Goal: Task Accomplishment & Management: Use online tool/utility

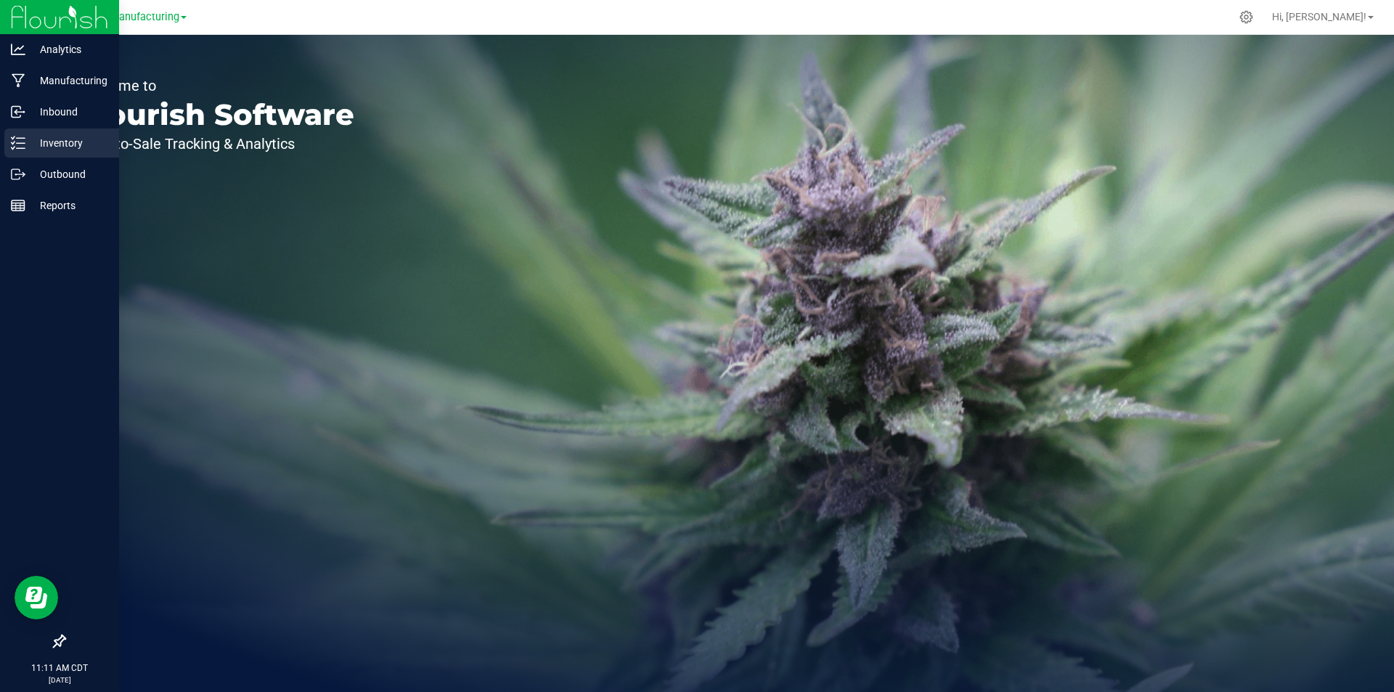
click at [23, 139] on icon at bounding box center [18, 143] width 15 height 15
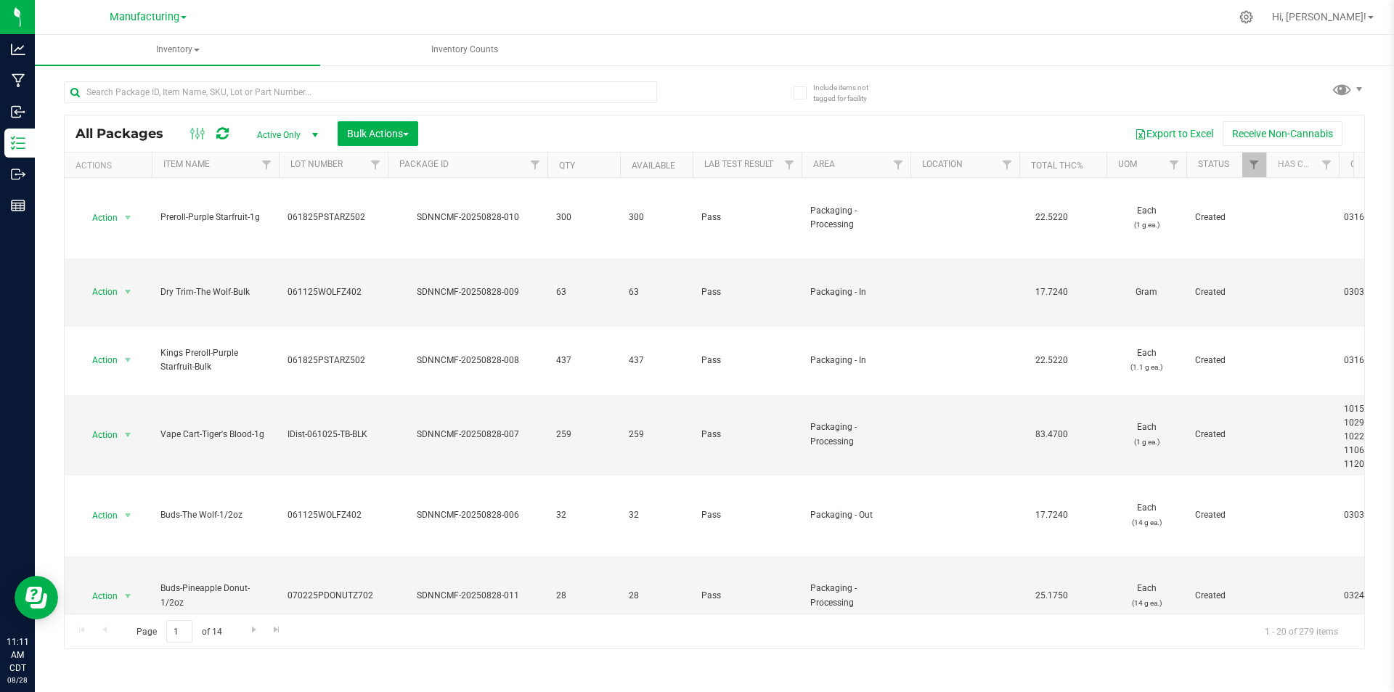
click at [719, 134] on div "Export to Excel Receive Non-Cannabis" at bounding box center [891, 133] width 924 height 25
click at [1328, 91] on div "All Packages Active Only Active Only Lab Samples Locked All Bulk Actions Add to…" at bounding box center [714, 358] width 1301 height 581
click at [1342, 85] on span at bounding box center [1341, 88] width 21 height 21
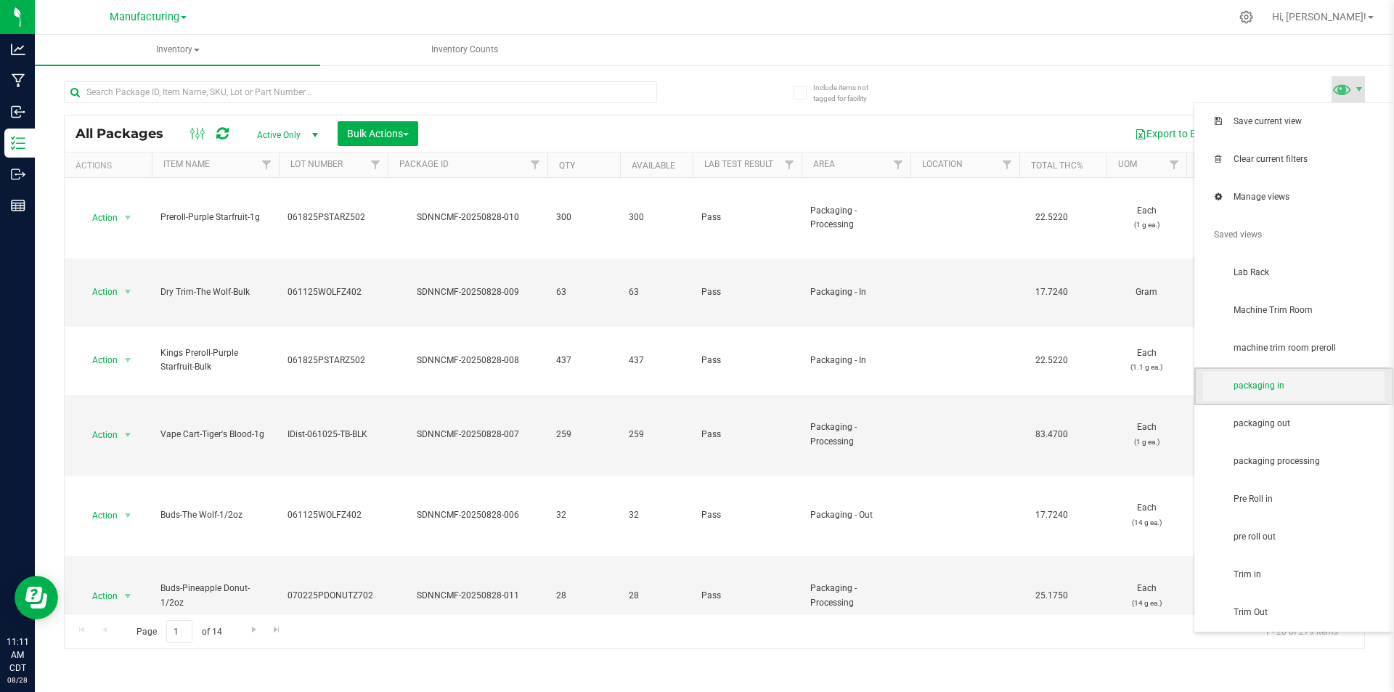
click at [1306, 386] on span "packaging in" at bounding box center [1308, 386] width 151 height 12
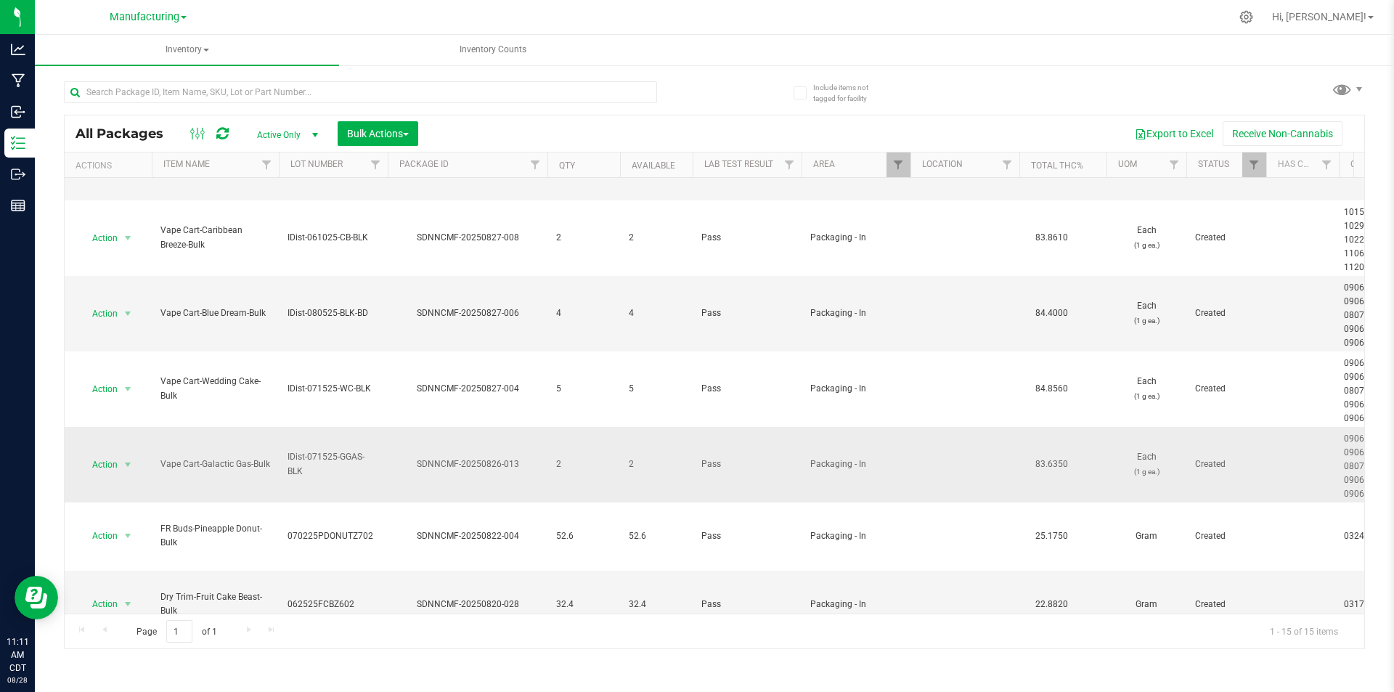
scroll to position [412, 0]
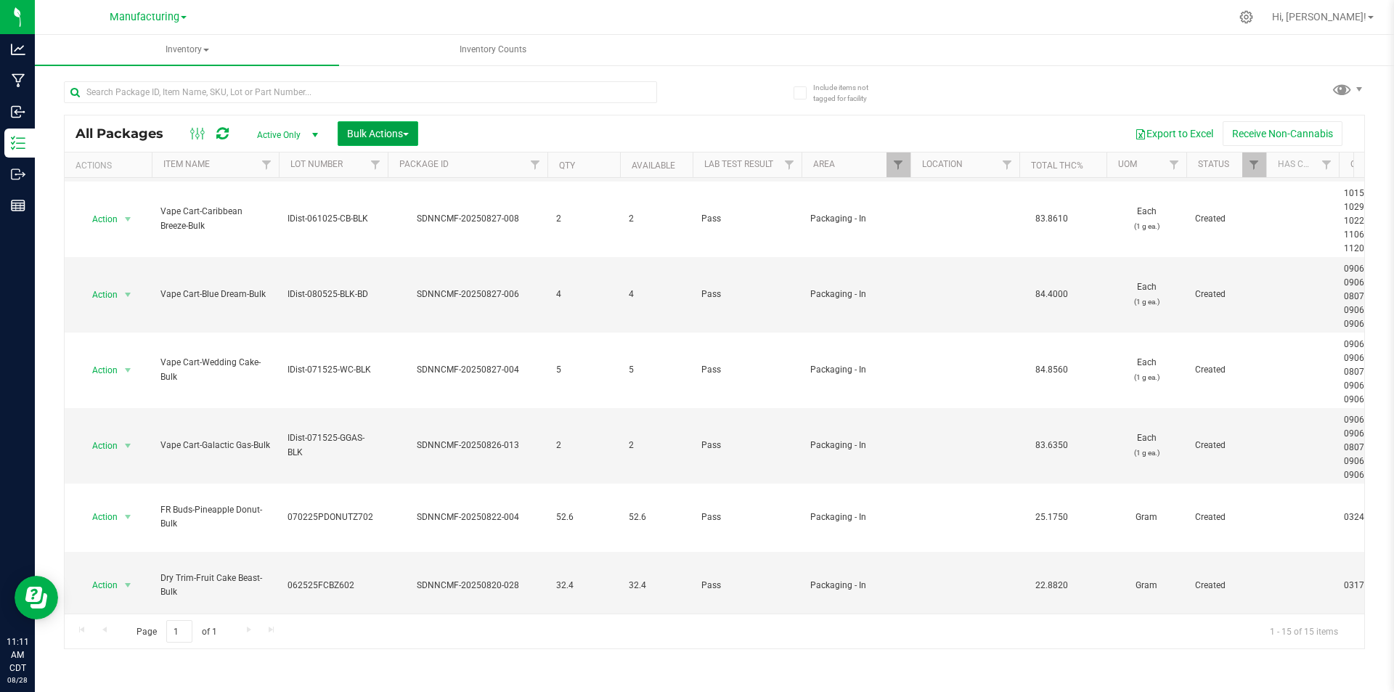
click at [374, 134] on span "Bulk Actions" at bounding box center [378, 134] width 62 height 12
click at [399, 168] on span "Add to manufacturing run" at bounding box center [401, 166] width 110 height 12
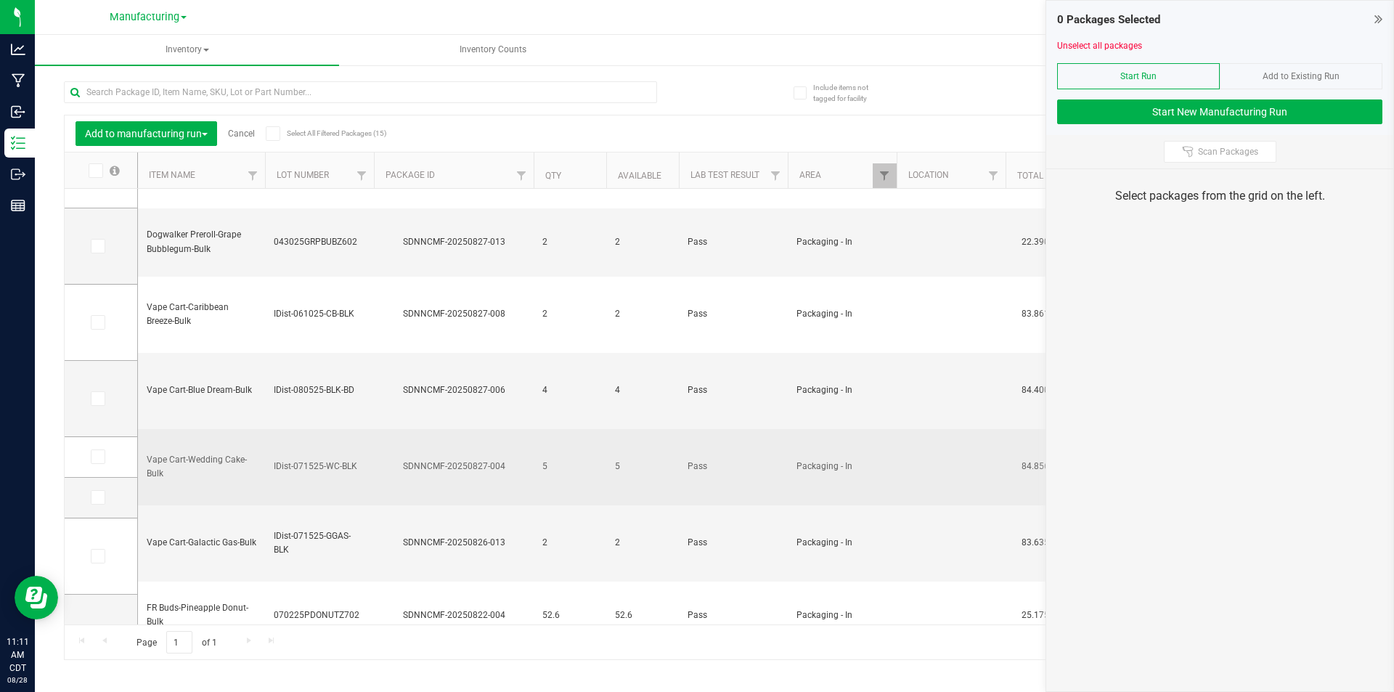
scroll to position [408, 0]
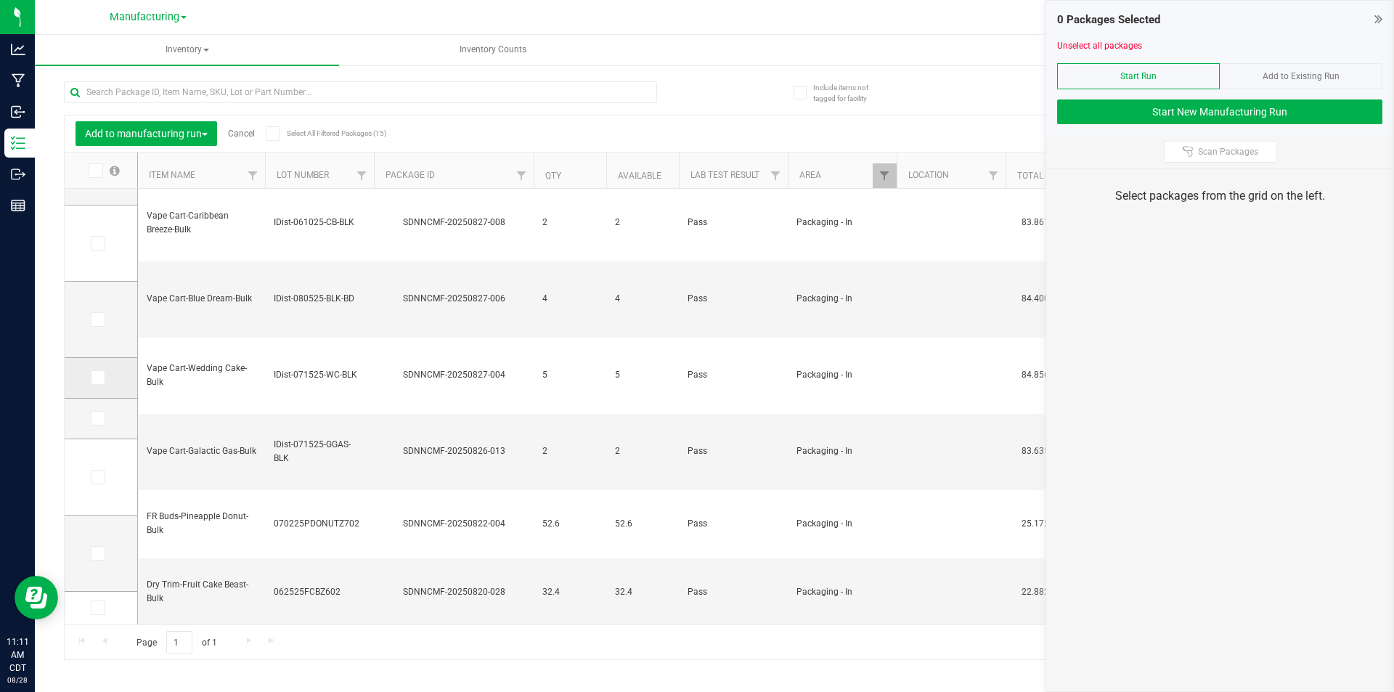
click at [97, 377] on icon at bounding box center [96, 377] width 9 height 0
click at [0, 0] on input "checkbox" at bounding box center [0, 0] width 0 height 0
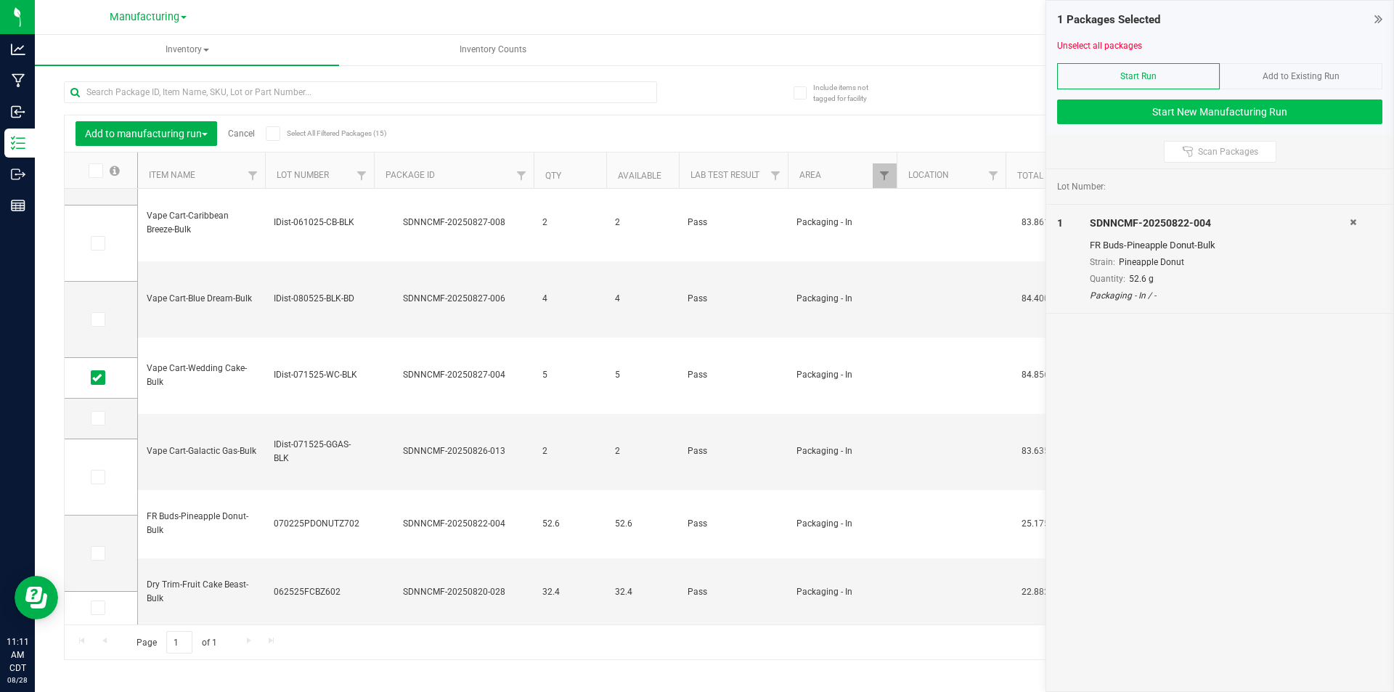
click at [1085, 98] on div at bounding box center [1219, 94] width 325 height 11
click at [1080, 104] on button "Start New Manufacturing Run" at bounding box center [1219, 111] width 325 height 25
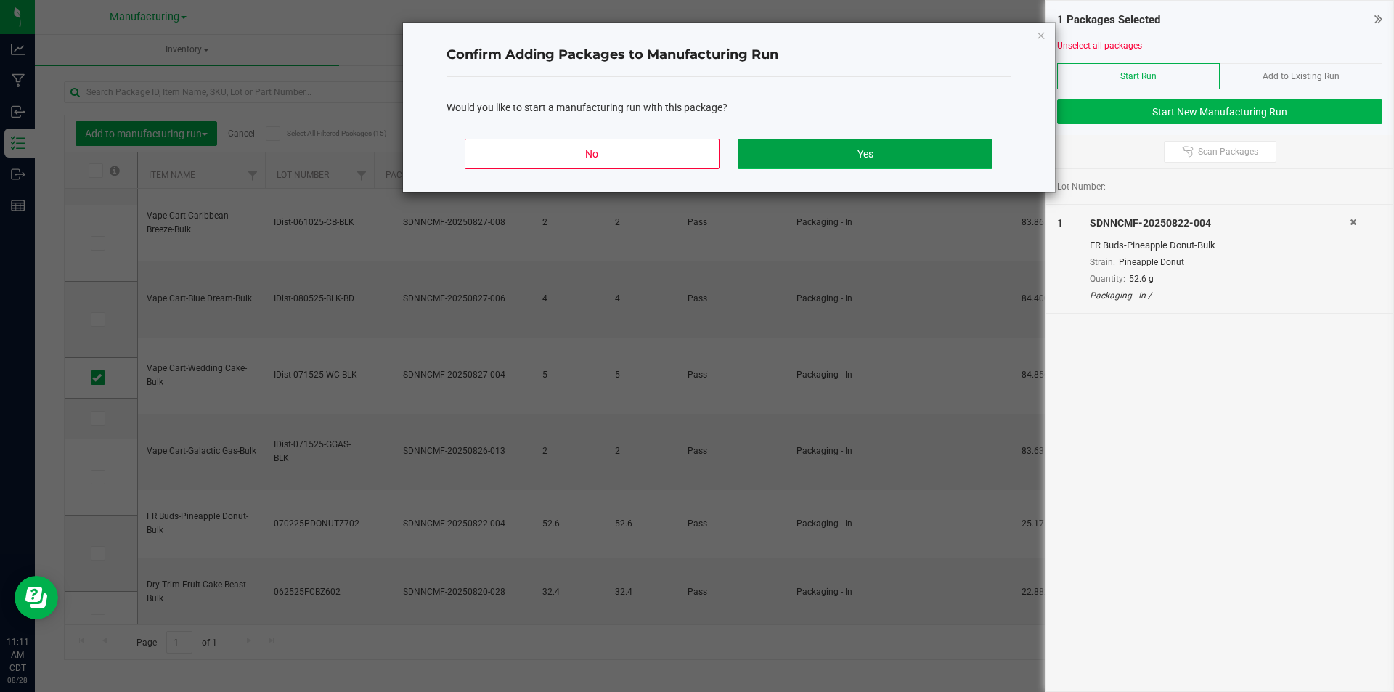
click at [906, 145] on button "Yes" at bounding box center [865, 154] width 254 height 30
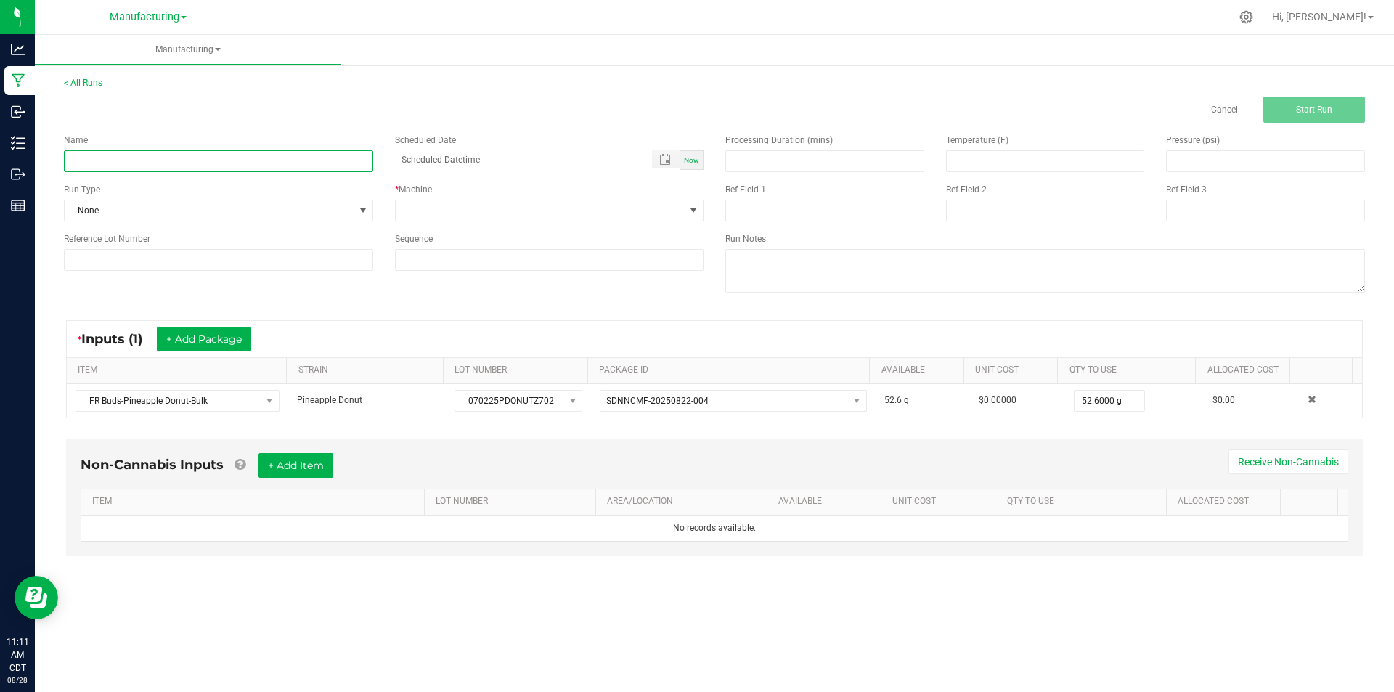
click at [226, 163] on input at bounding box center [218, 161] width 309 height 22
type input "[DATE]-pineapple donut dry trim"
click at [280, 211] on span "None" at bounding box center [210, 210] width 290 height 20
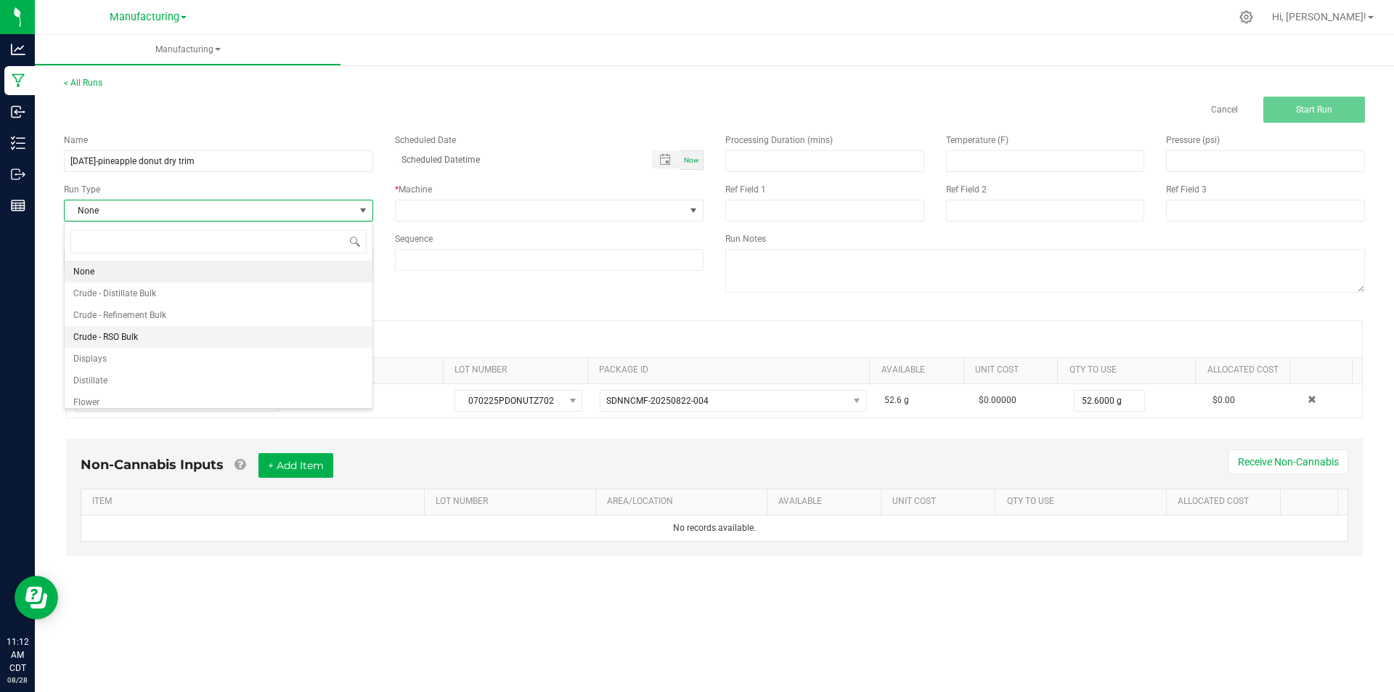
scroll to position [73, 0]
click at [200, 367] on li "Packaging" at bounding box center [219, 373] width 308 height 22
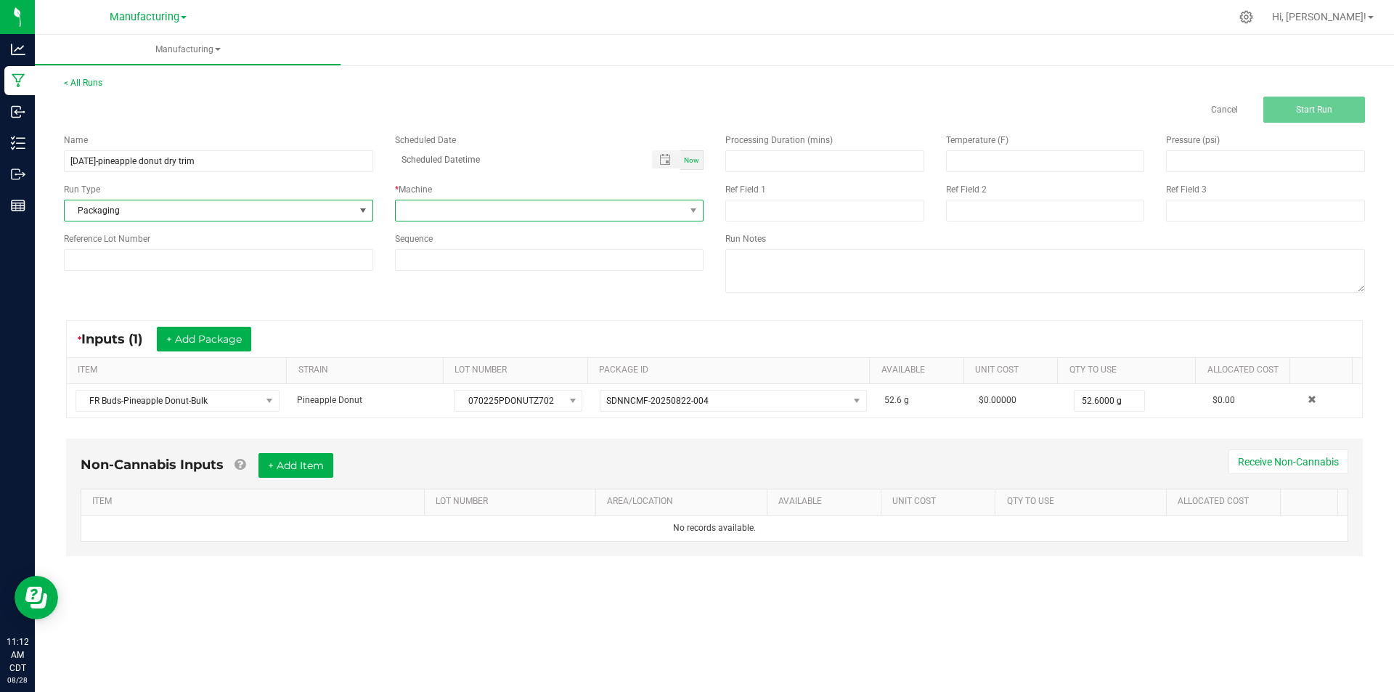
click at [418, 212] on span at bounding box center [541, 210] width 290 height 20
click at [510, 277] on li "Packaging" at bounding box center [550, 276] width 308 height 25
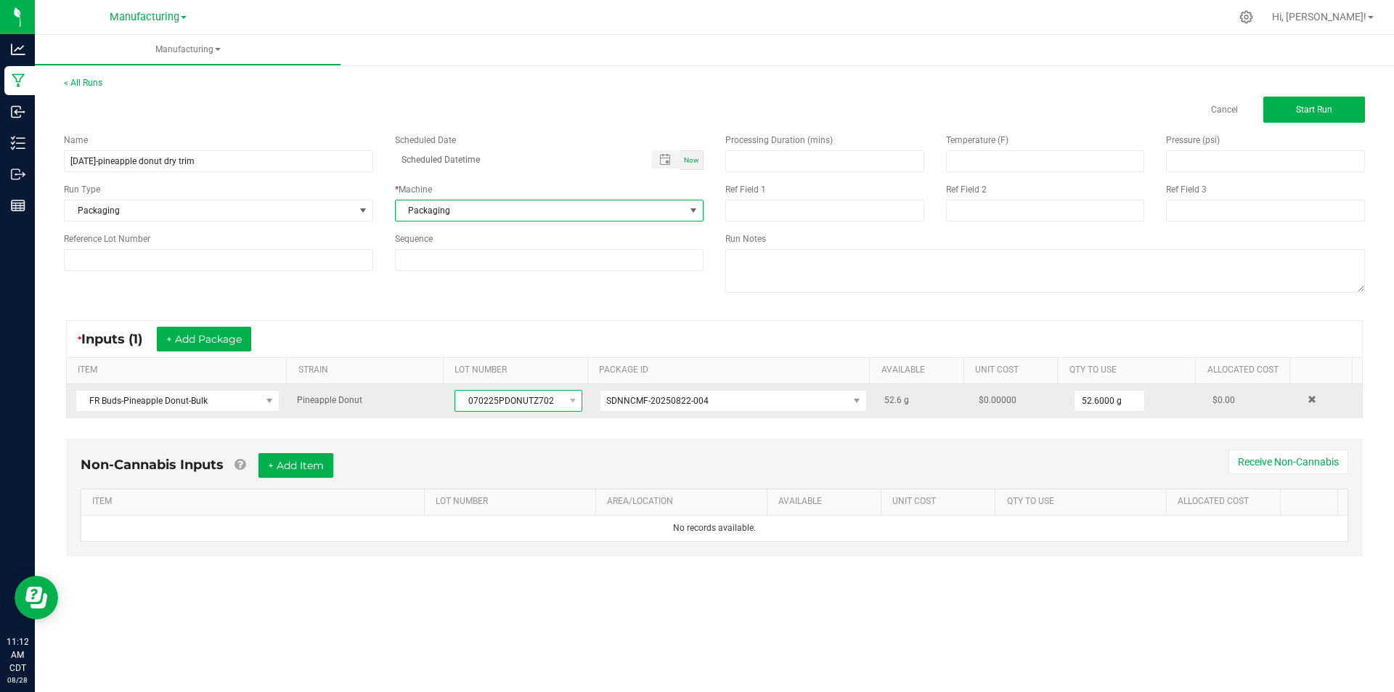
click at [515, 396] on span "070225PDONUTZ702" at bounding box center [509, 401] width 108 height 20
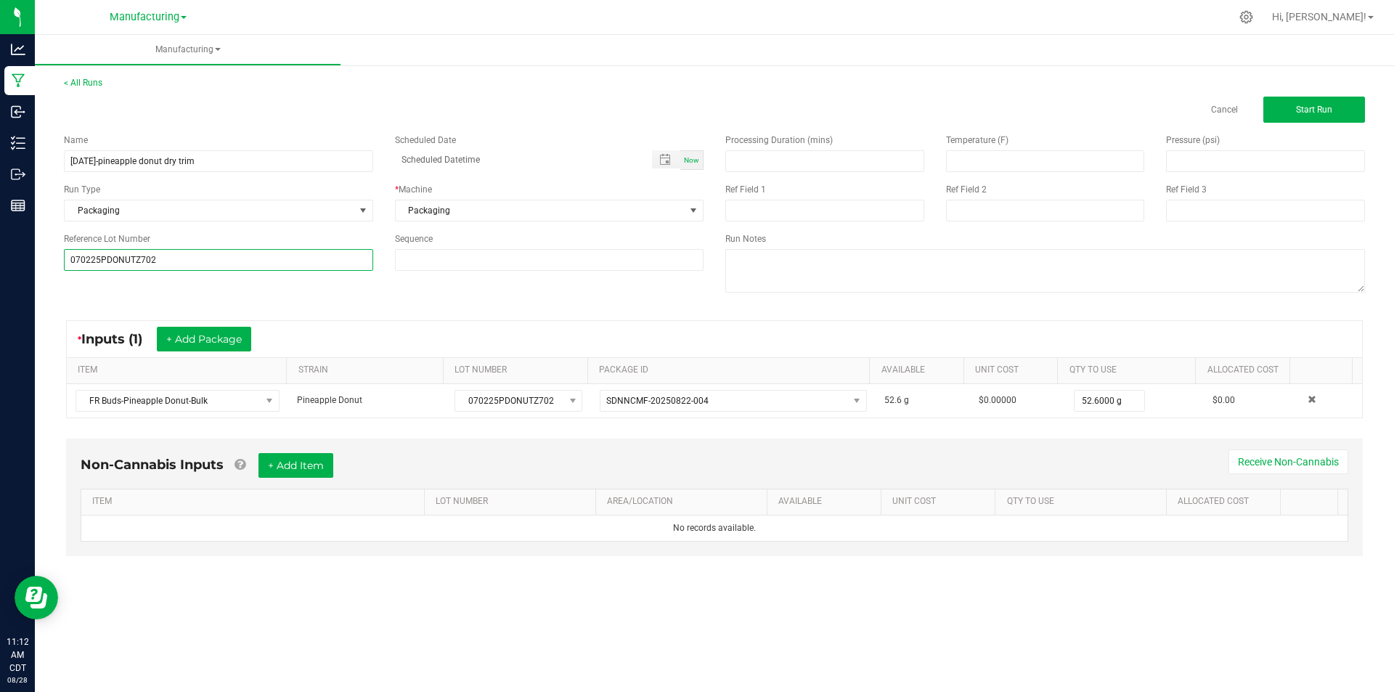
type input "070225PDONUTZ702"
click at [389, 313] on div "* Inputs (1) + Add Package ITEM STRAIN LOT NUMBER PACKAGE ID AVAILABLE Unit Cos…" at bounding box center [714, 369] width 1323 height 124
click at [1333, 108] on button "Start Run" at bounding box center [1314, 110] width 102 height 26
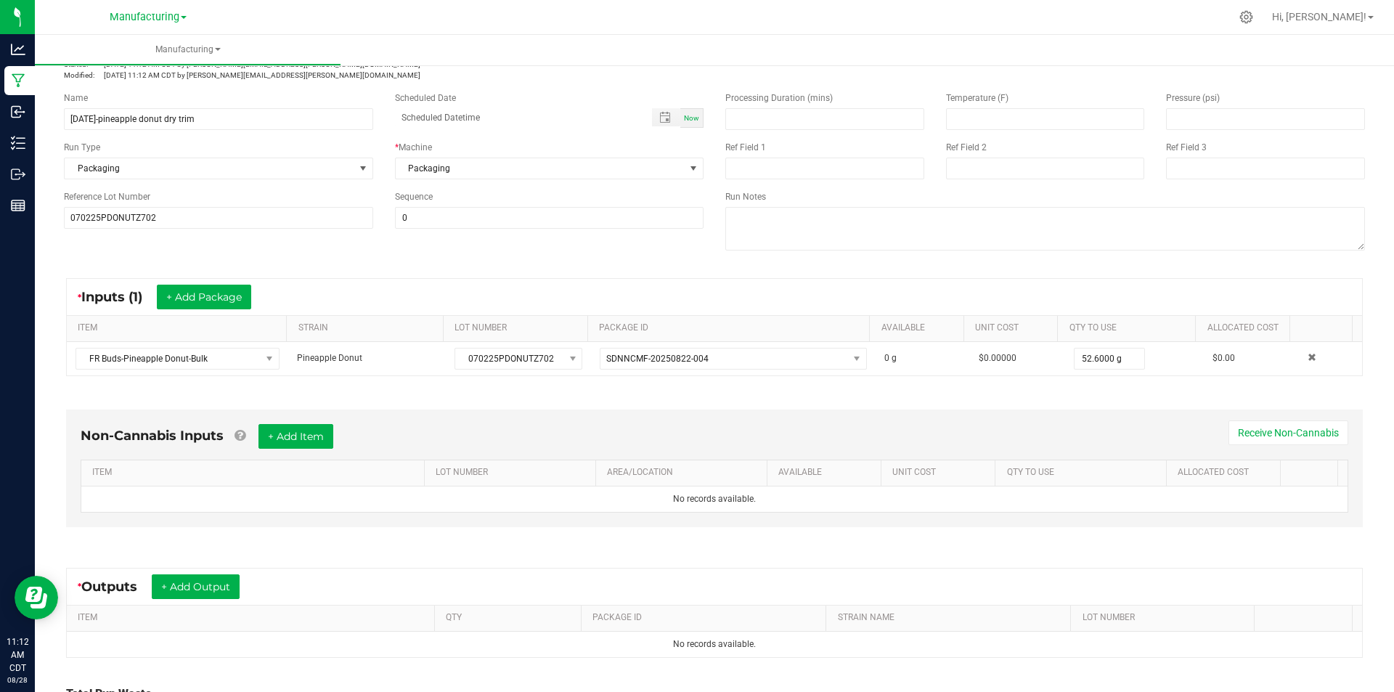
scroll to position [145, 0]
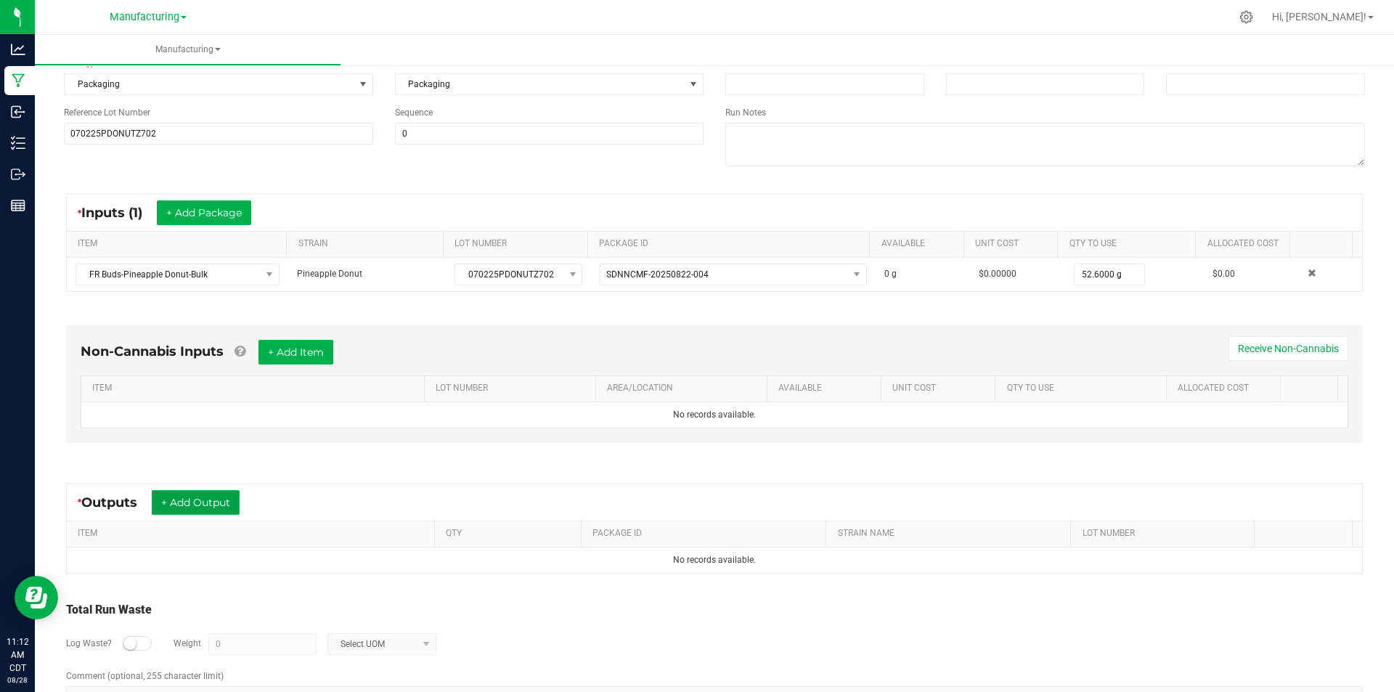
click at [191, 500] on button "+ Add Output" at bounding box center [196, 502] width 88 height 25
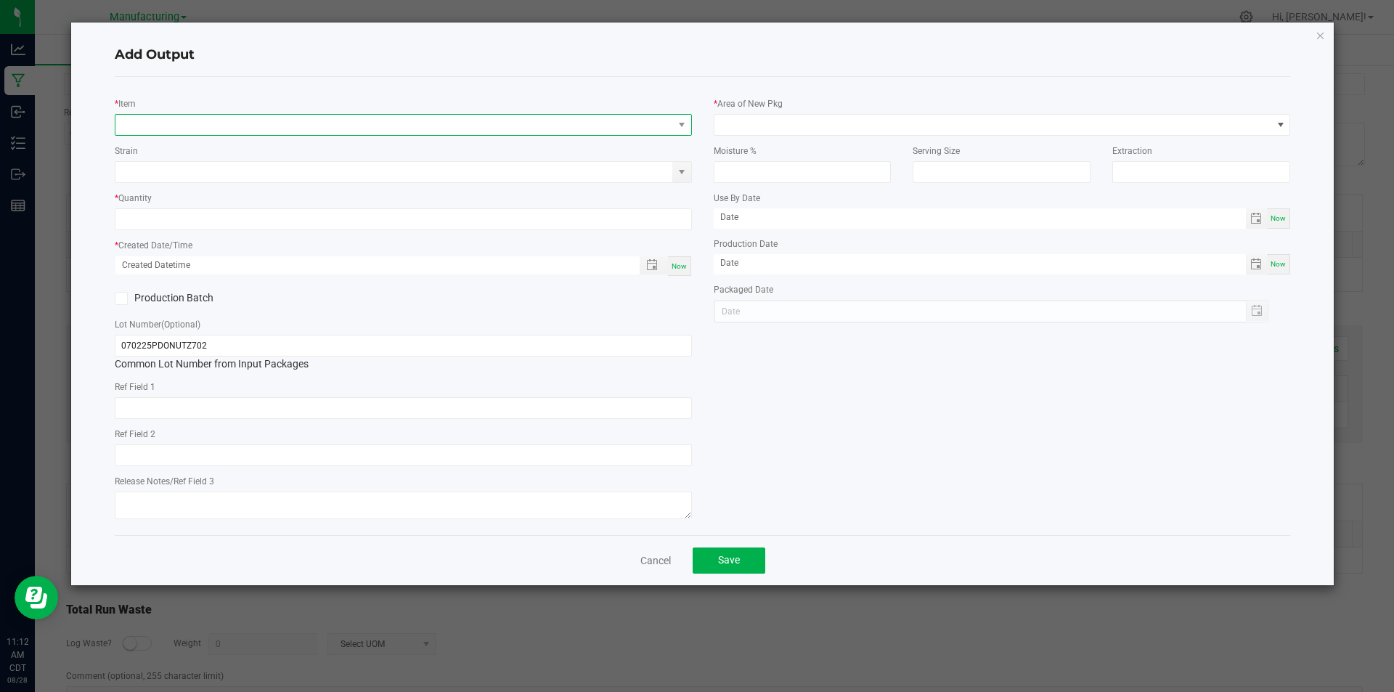
click at [351, 128] on span "NO DATA FOUND" at bounding box center [394, 125] width 558 height 20
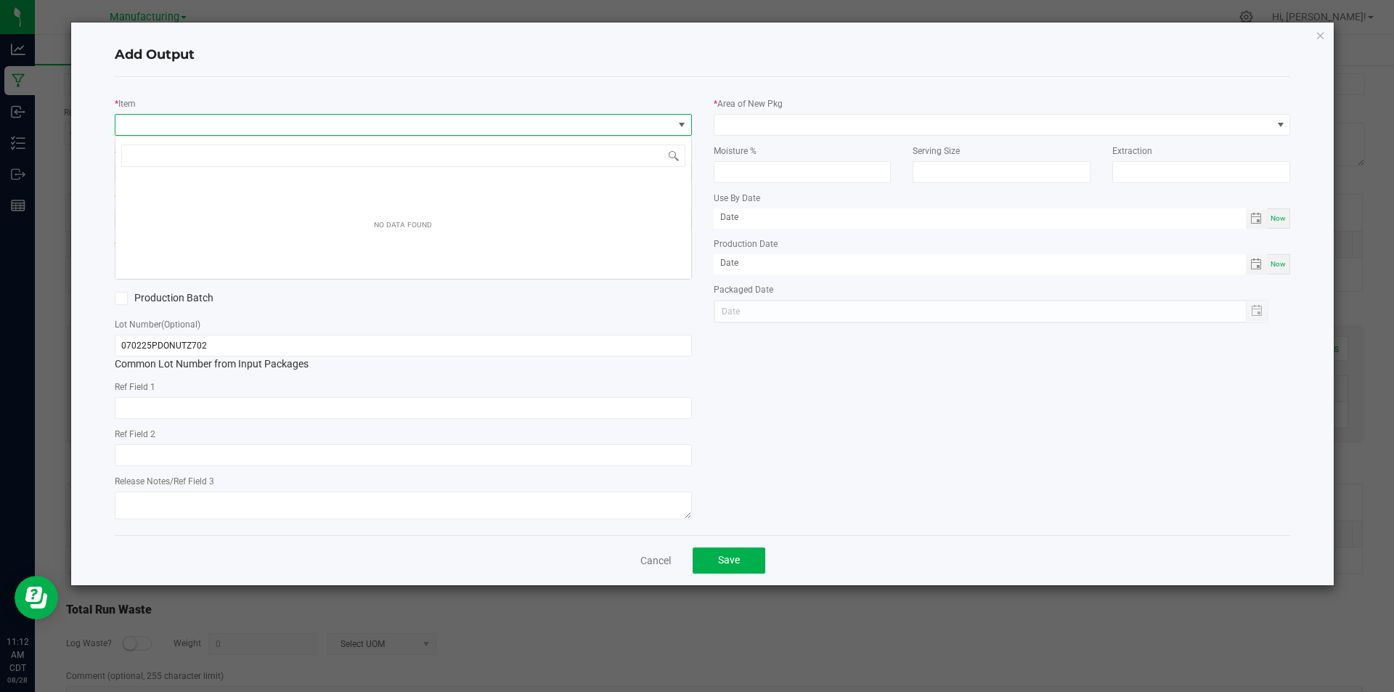
scroll to position [22, 577]
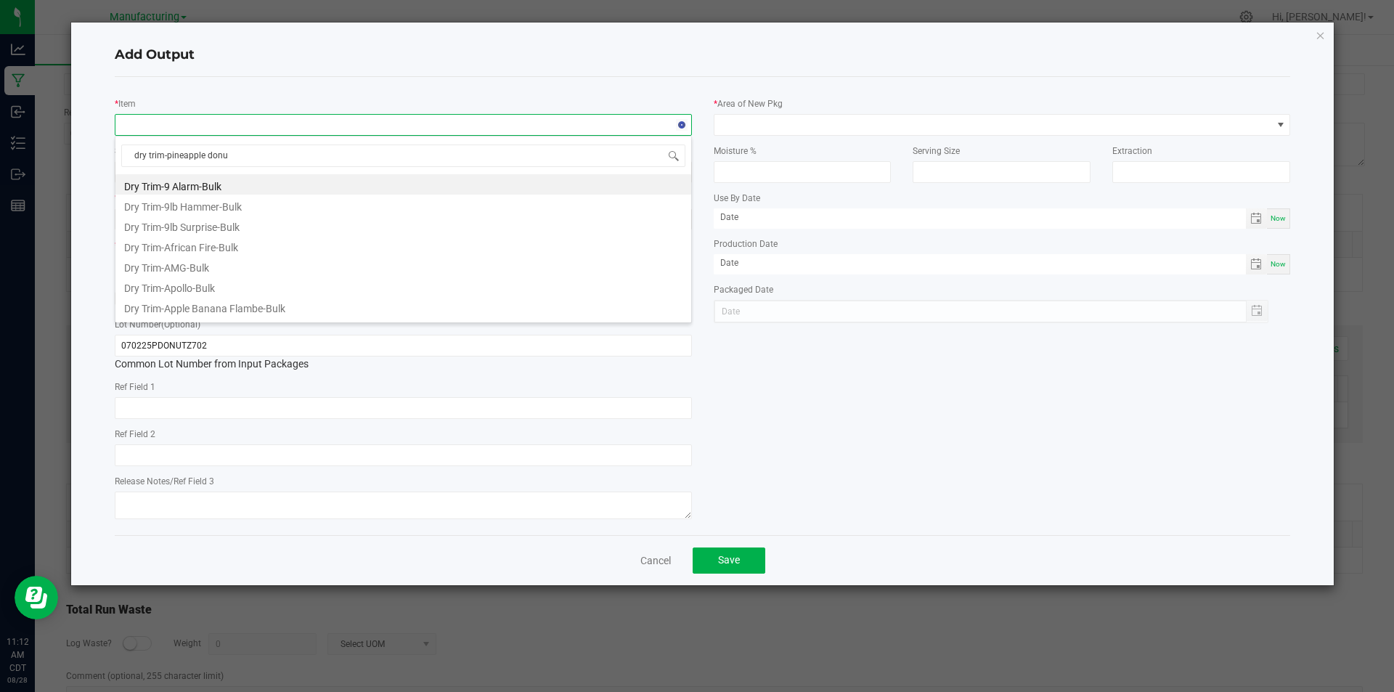
type input "dry trim-pineapple donut"
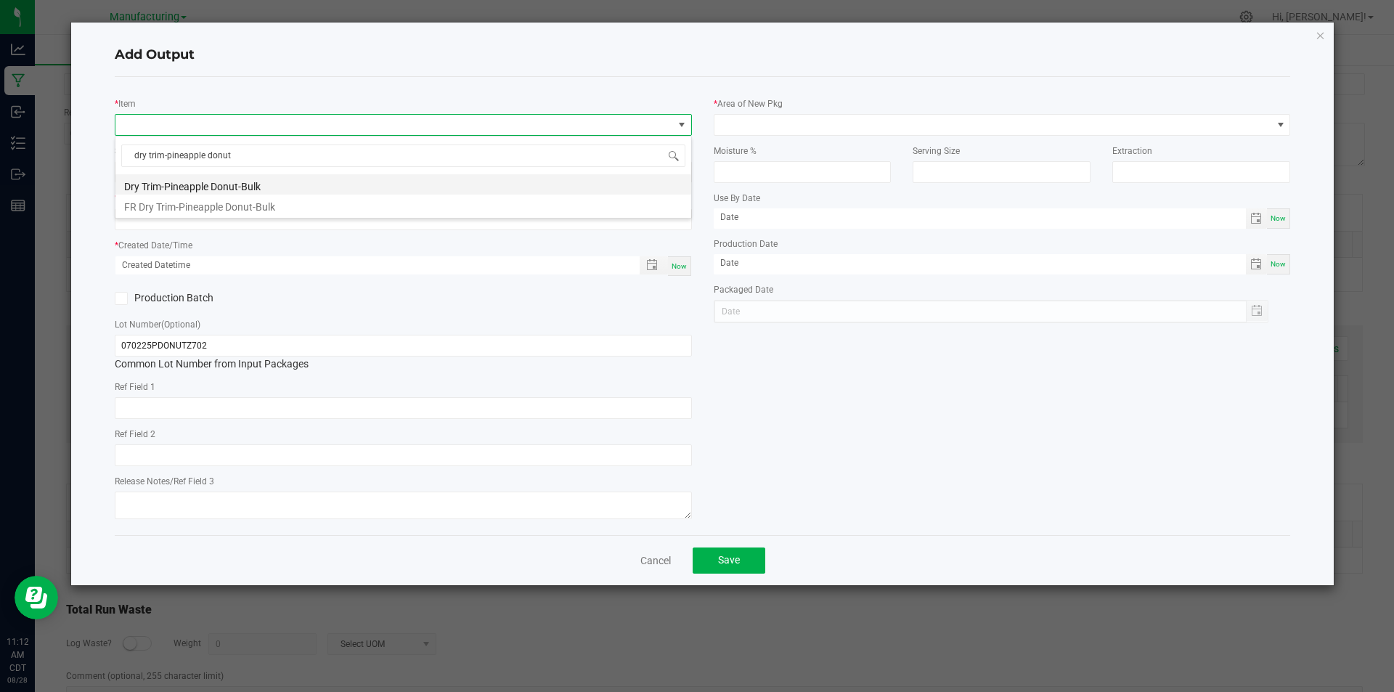
click at [264, 184] on li "Dry Trim-Pineapple Donut-Bulk" at bounding box center [403, 184] width 576 height 20
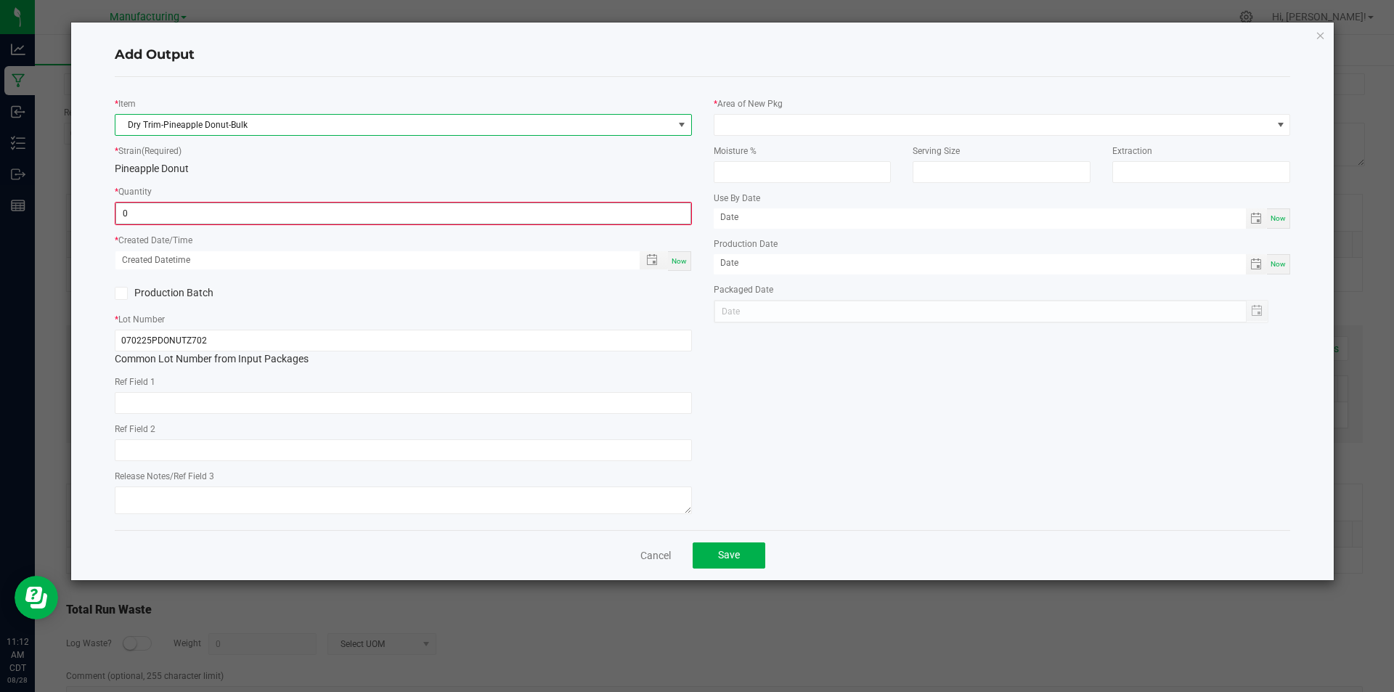
click at [258, 219] on input "0" at bounding box center [403, 213] width 574 height 20
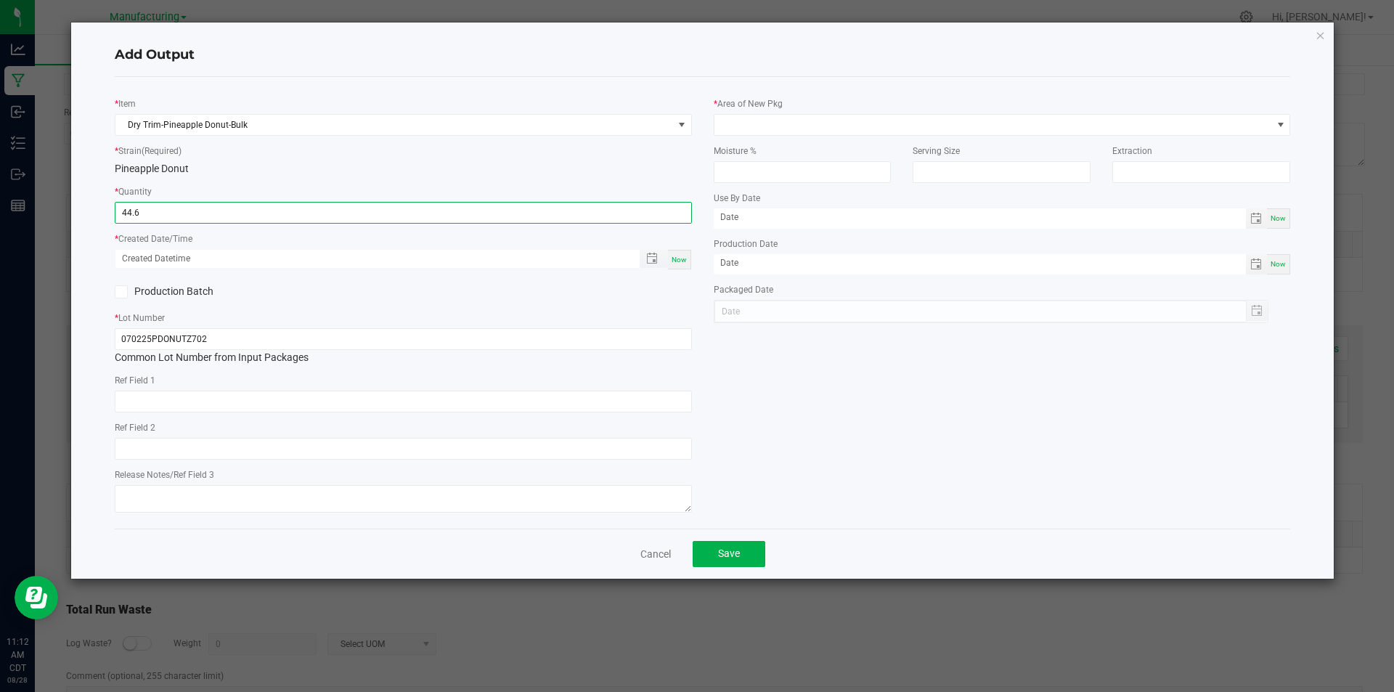
click at [667, 259] on span "Toggle popup" at bounding box center [654, 259] width 28 height 18
type input "44.6000 g"
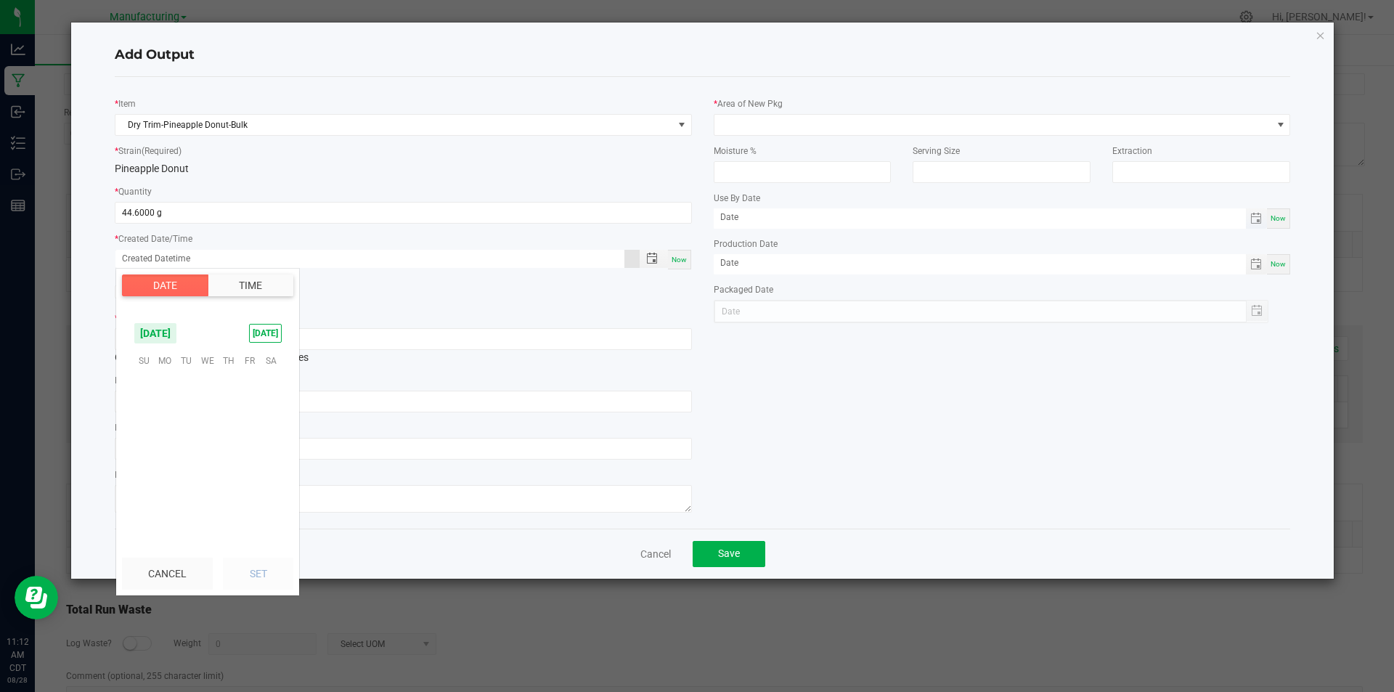
scroll to position [235275, 0]
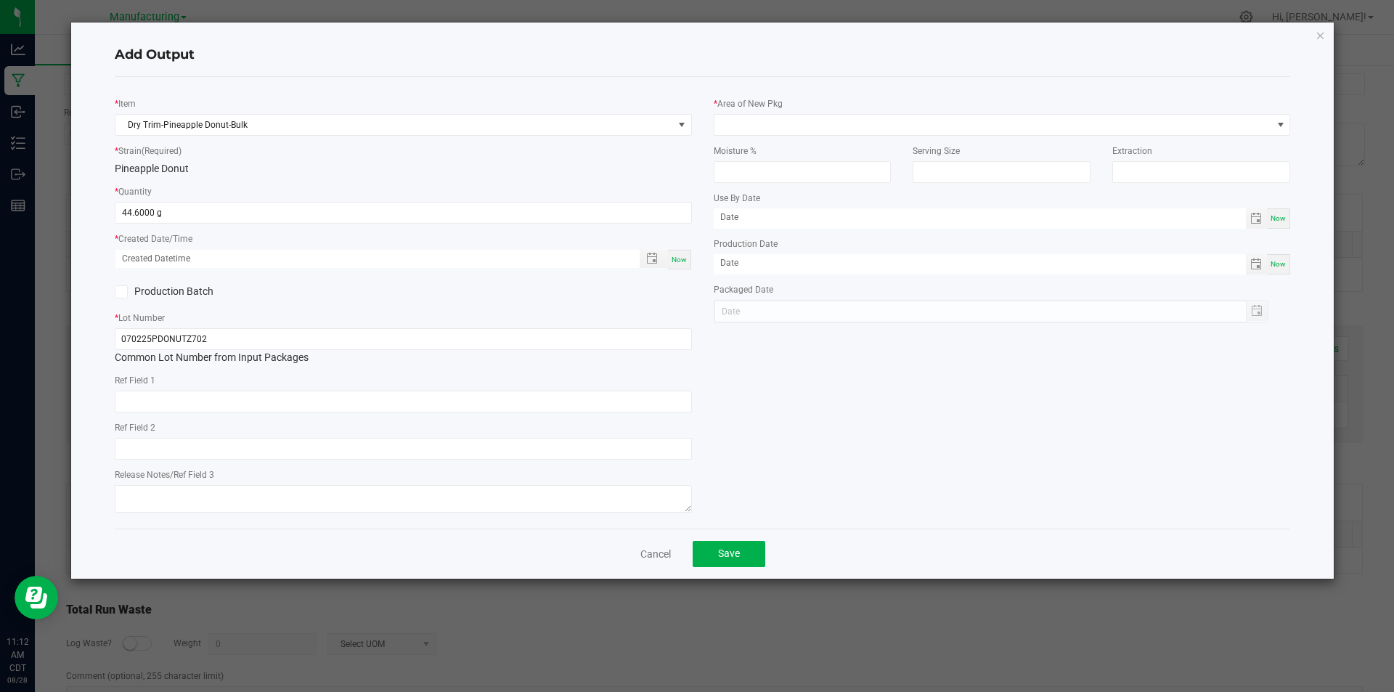
click at [676, 264] on div "Now" at bounding box center [679, 260] width 23 height 20
type input "[DATE] 11:12 AM"
type input "[DATE]"
click at [770, 125] on span at bounding box center [993, 125] width 558 height 20
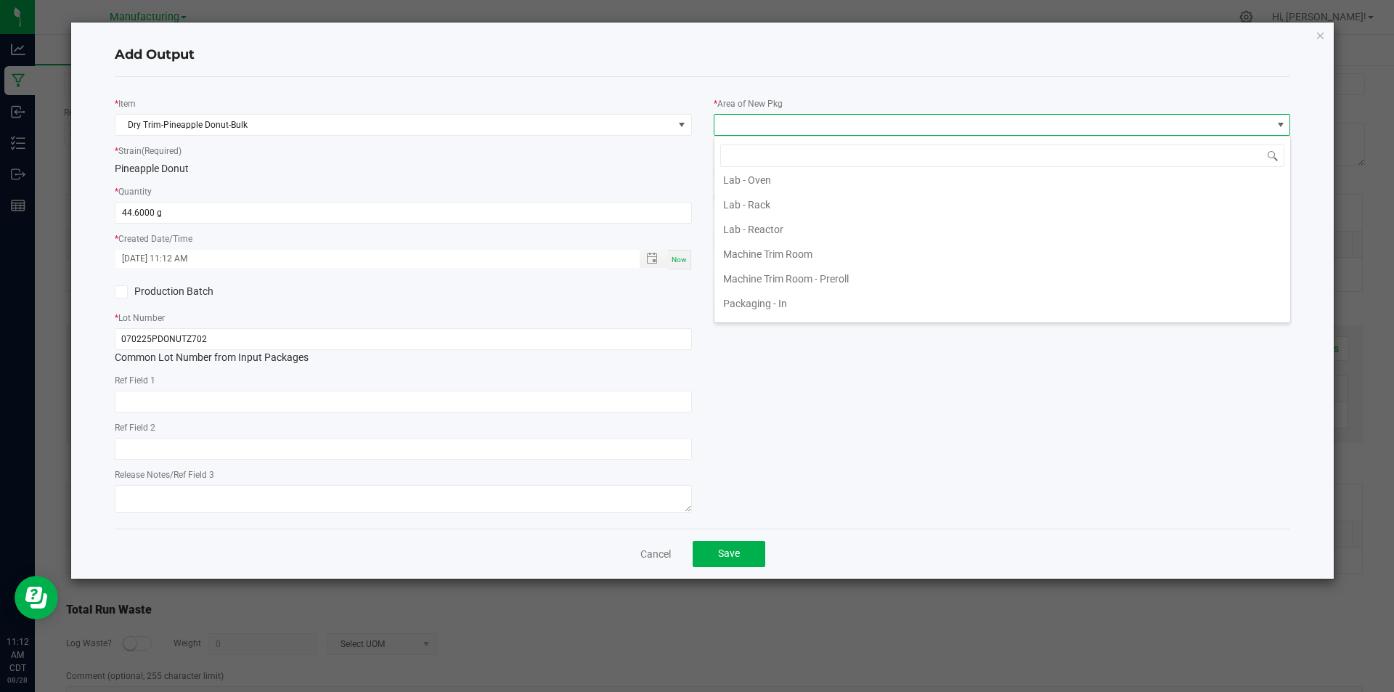
scroll to position [363, 0]
click at [795, 261] on li "Packaging - In" at bounding box center [1002, 268] width 576 height 25
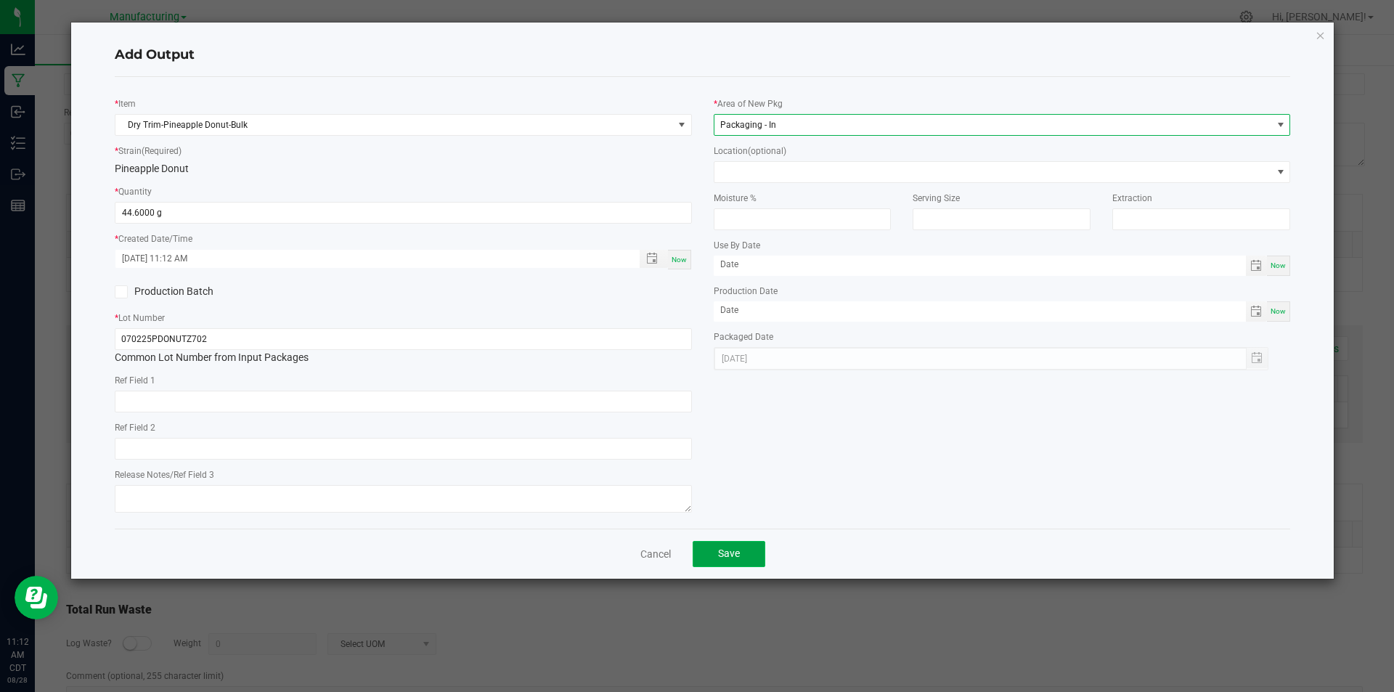
click at [732, 558] on span "Save" at bounding box center [729, 553] width 22 height 12
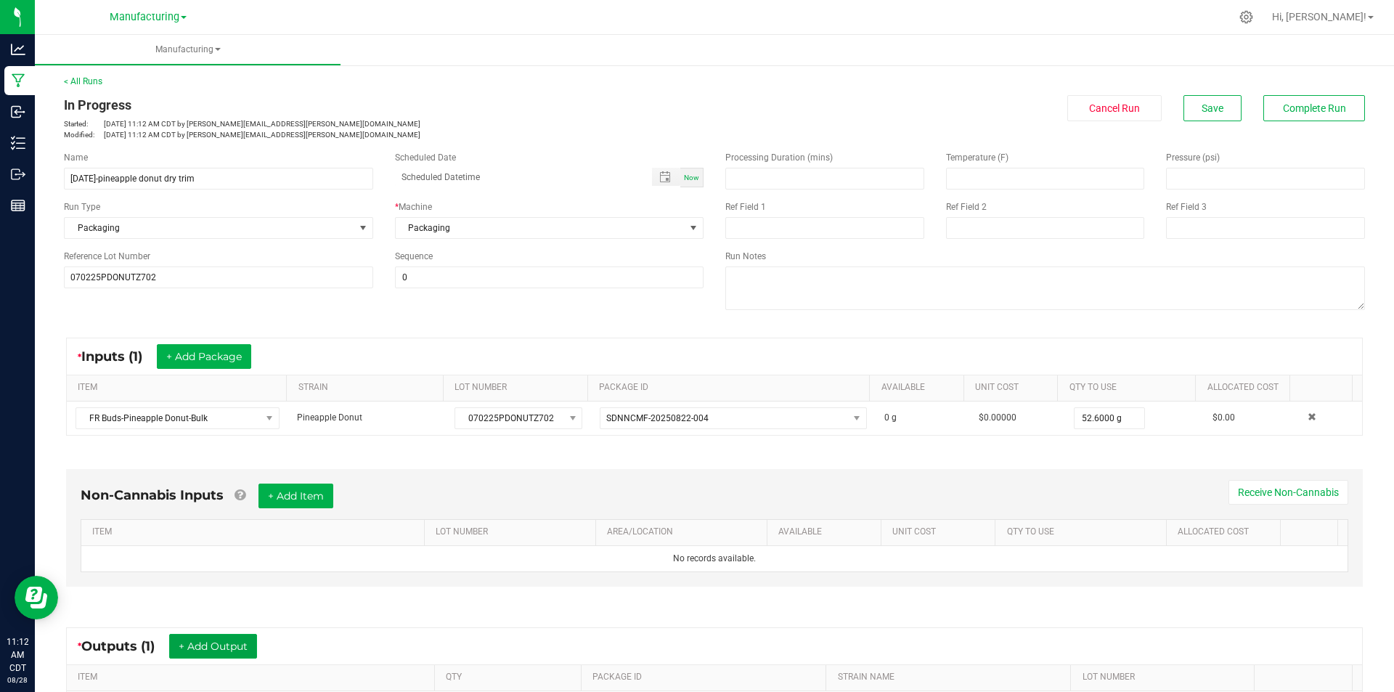
scroll to position [0, 0]
click at [1323, 114] on span "Complete Run" at bounding box center [1314, 110] width 63 height 12
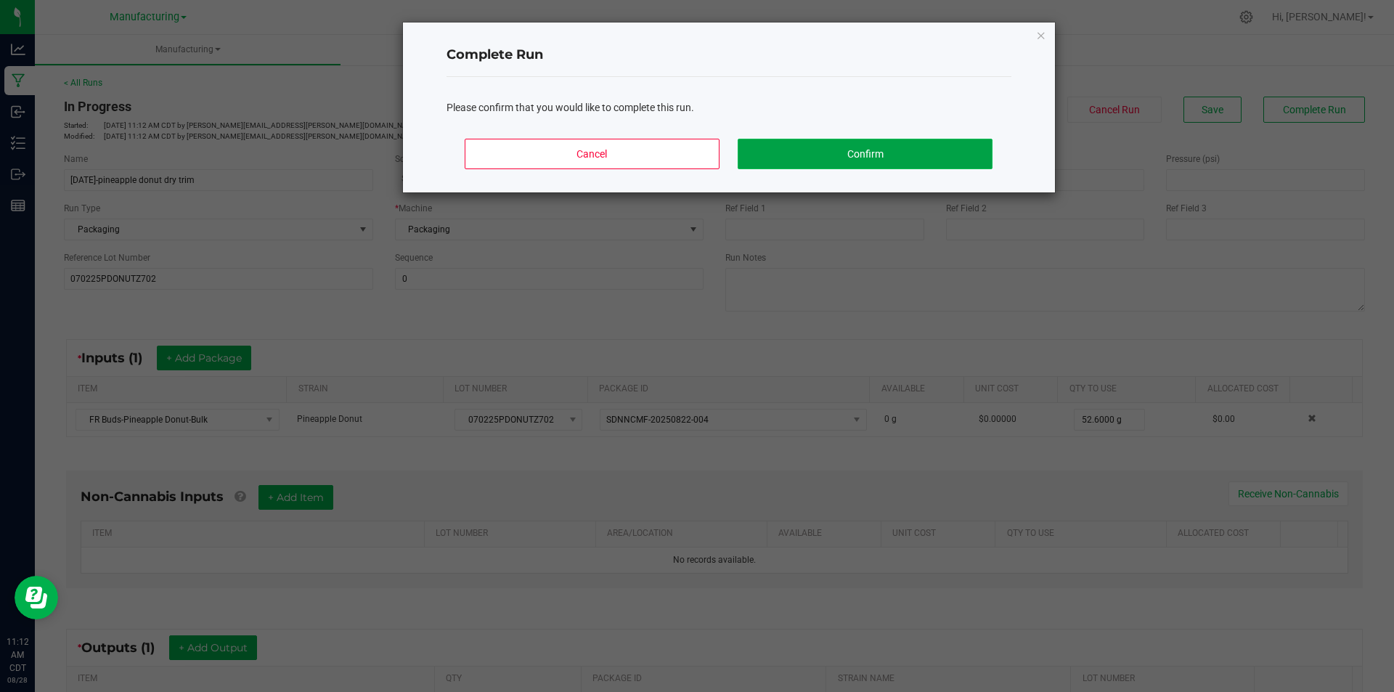
click at [989, 153] on button "Confirm" at bounding box center [865, 154] width 254 height 30
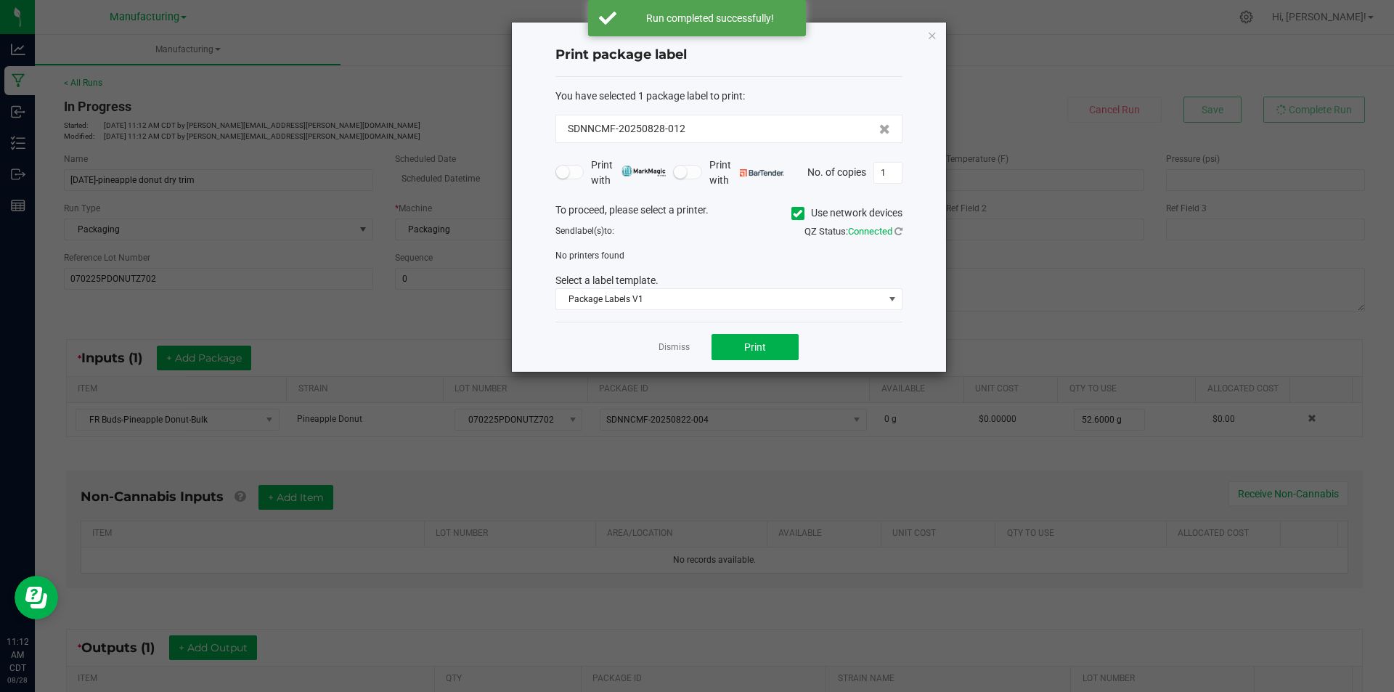
click at [805, 211] on label "Use network devices" at bounding box center [846, 212] width 111 height 15
click at [0, 0] on input "Use network devices" at bounding box center [0, 0] width 0 height 0
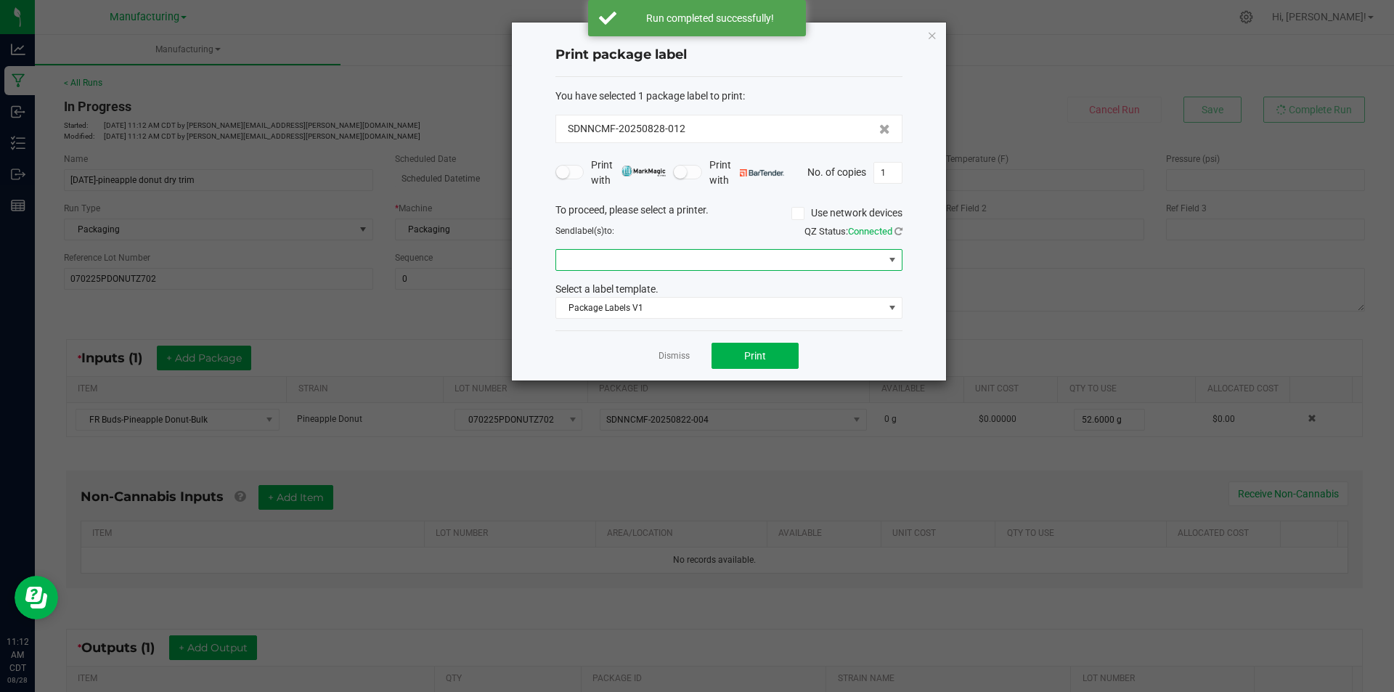
click at [725, 267] on span at bounding box center [719, 260] width 327 height 20
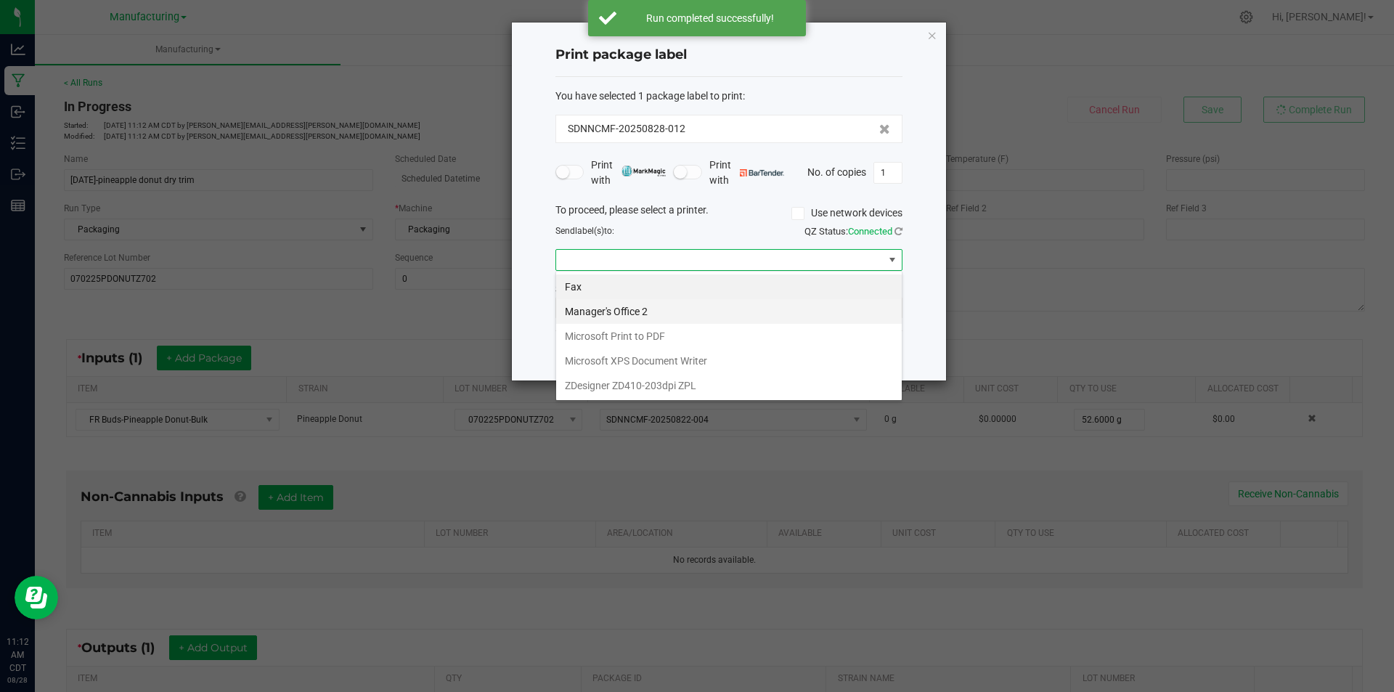
scroll to position [22, 347]
click at [662, 393] on ZPL "ZDesigner ZD410-203dpi ZPL" at bounding box center [729, 385] width 346 height 25
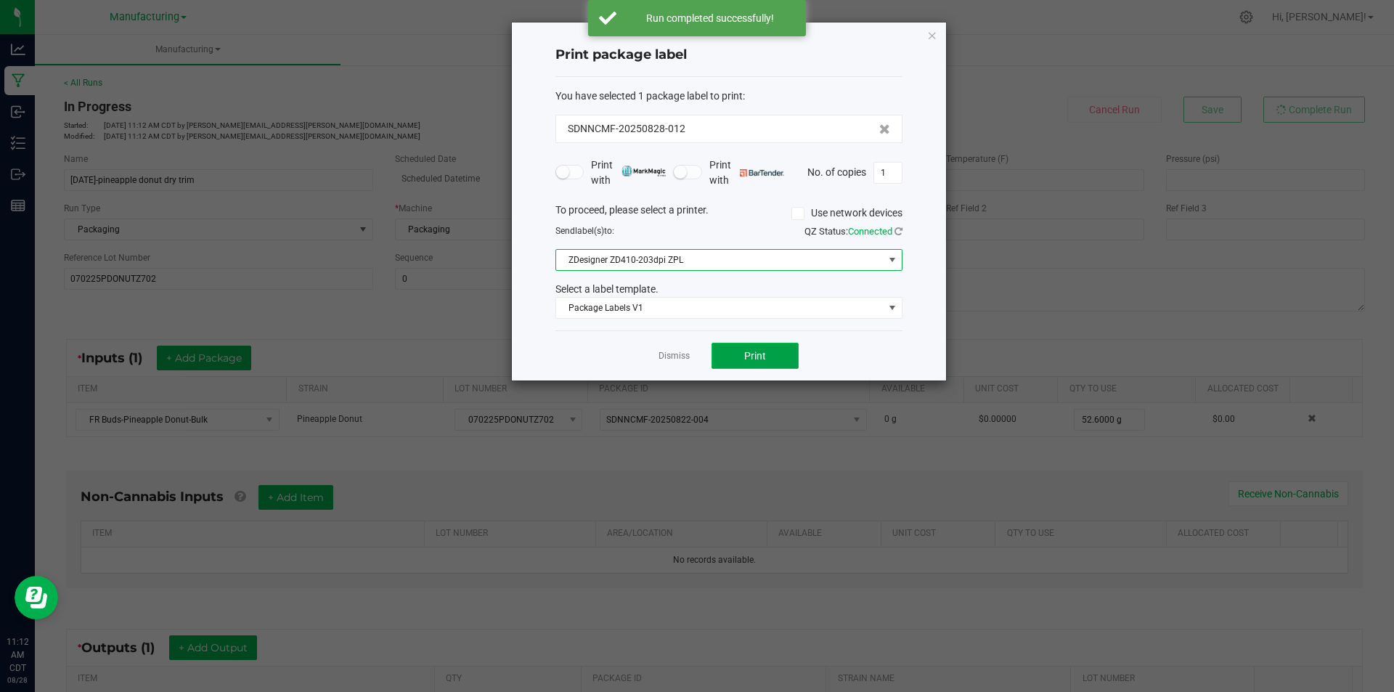
click at [740, 359] on button "Print" at bounding box center [754, 356] width 87 height 26
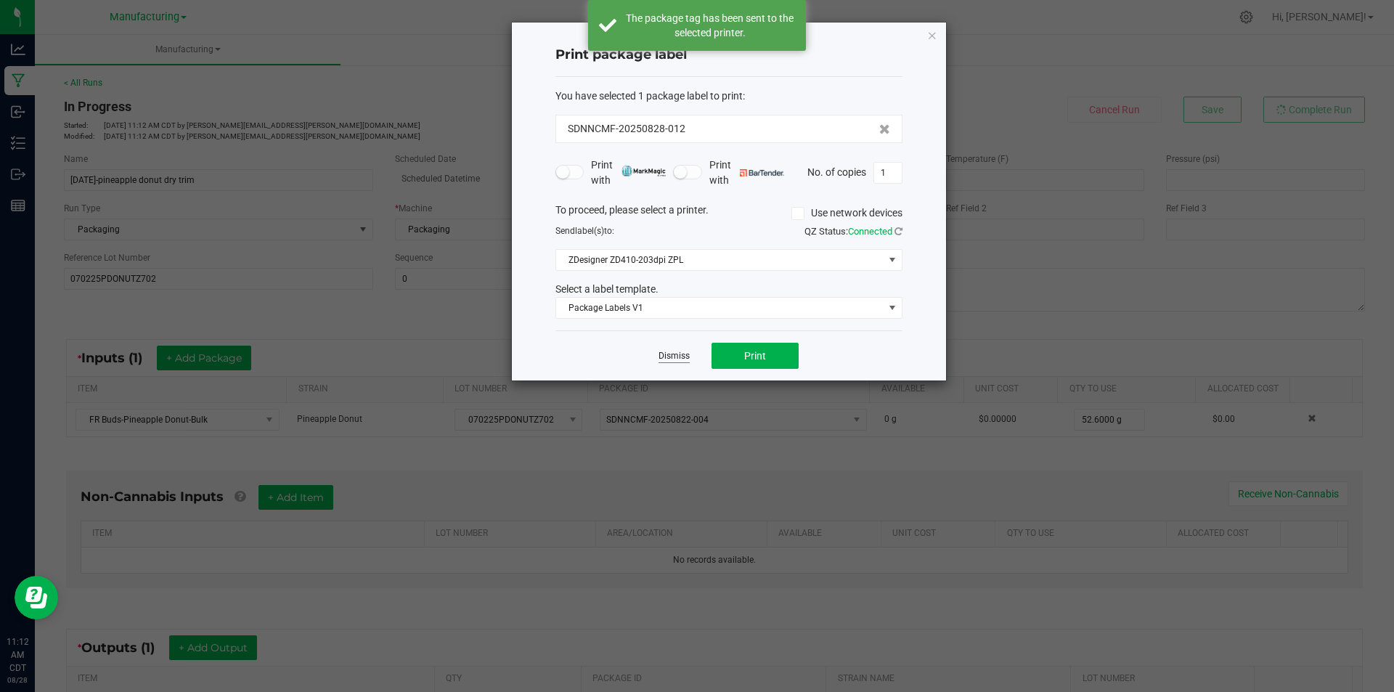
click at [675, 355] on link "Dismiss" at bounding box center [673, 356] width 31 height 12
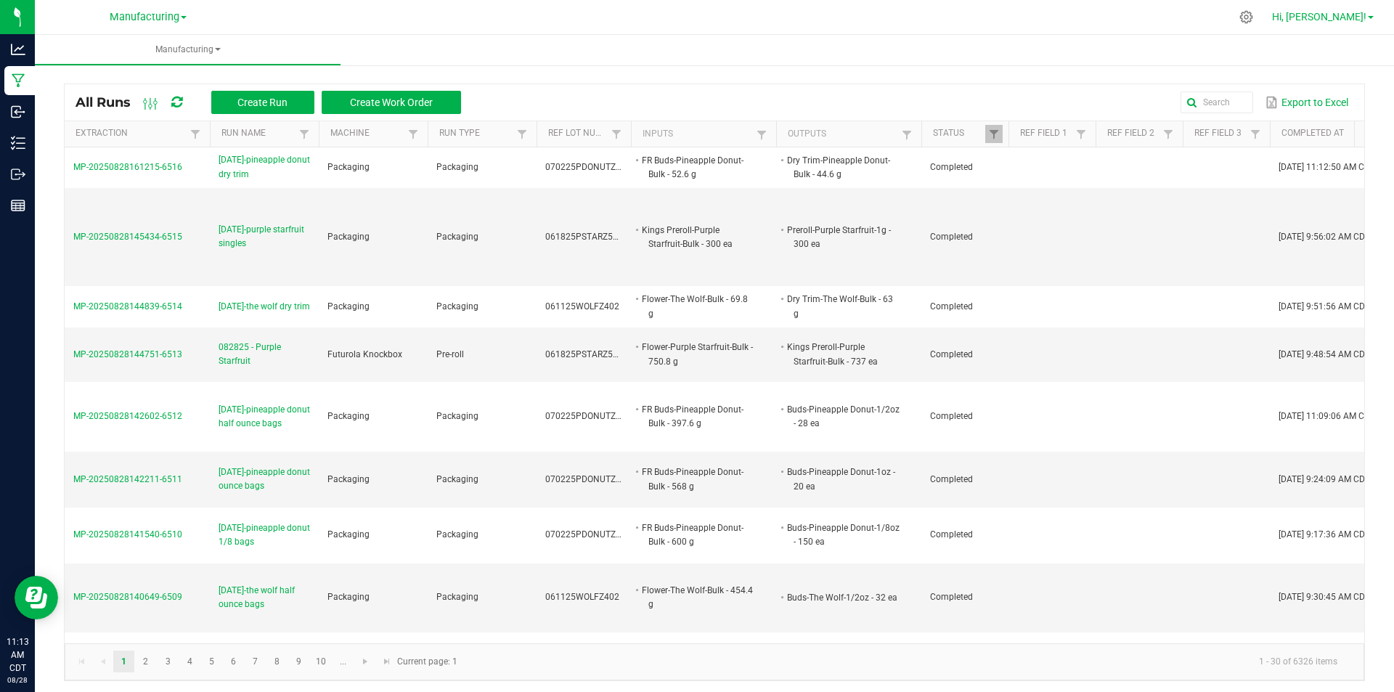
click at [1353, 18] on span "Hi, [PERSON_NAME]!" at bounding box center [1319, 17] width 94 height 12
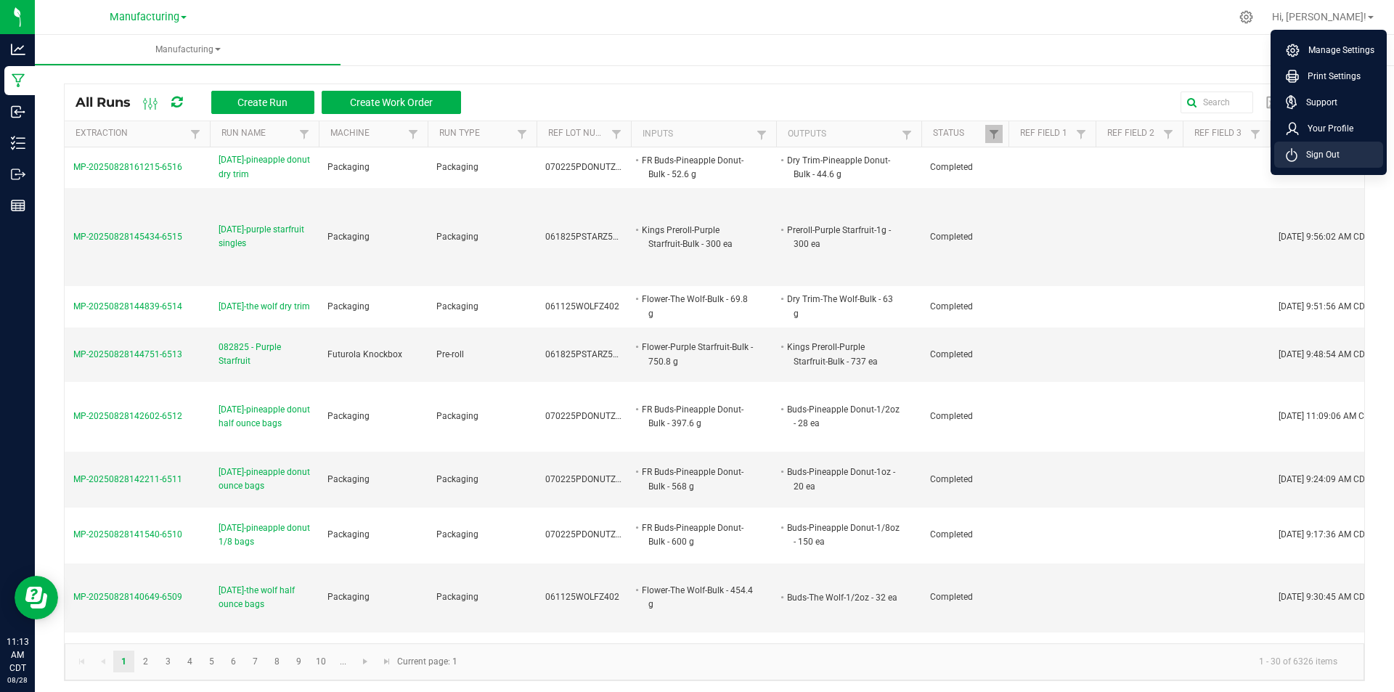
click at [1335, 155] on span "Sign Out" at bounding box center [1318, 154] width 42 height 15
